Goal: Subscribe to service/newsletter

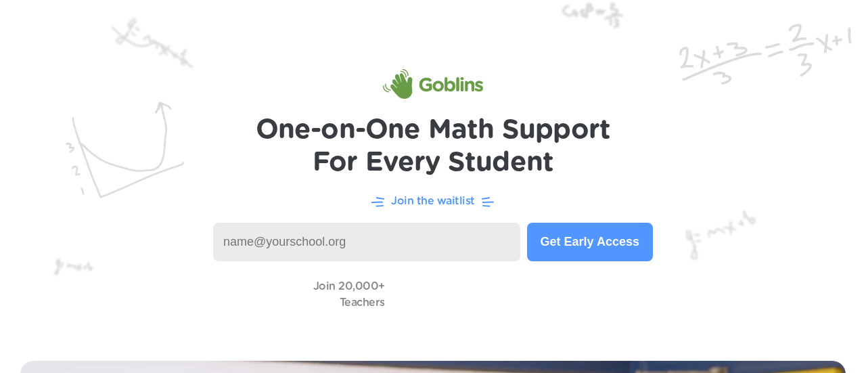
click at [250, 253] on input at bounding box center [366, 241] width 307 height 39
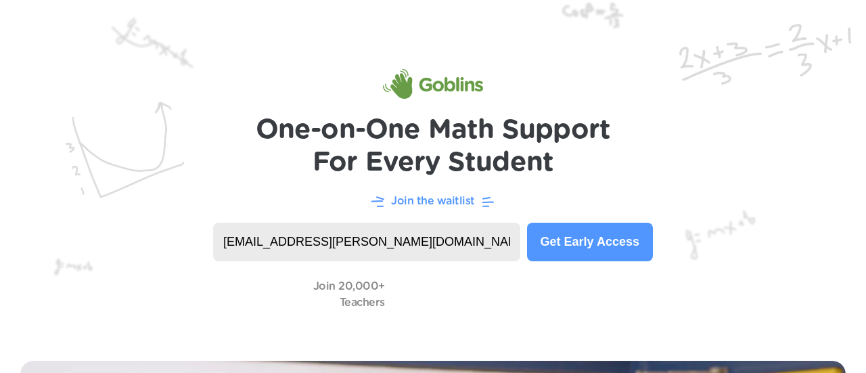
type input "[EMAIL_ADDRESS][PERSON_NAME][DOMAIN_NAME]"
